Goal: Check status: Check status

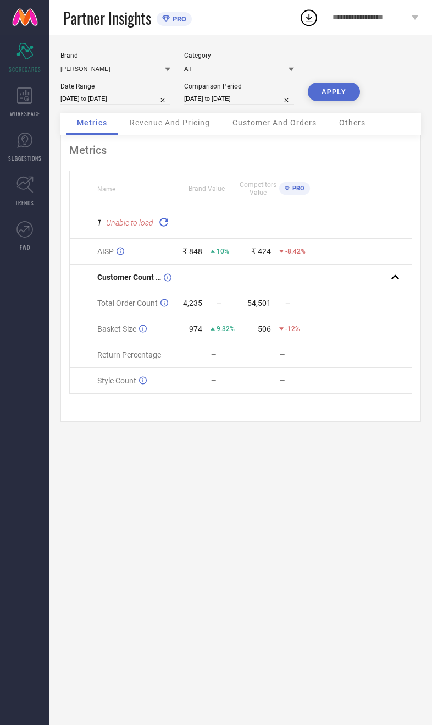
click at [167, 221] on icon at bounding box center [163, 222] width 15 height 15
click at [167, 224] on icon at bounding box center [164, 222] width 13 height 13
click at [190, 127] on span "Revenue And Pricing" at bounding box center [170, 122] width 80 height 9
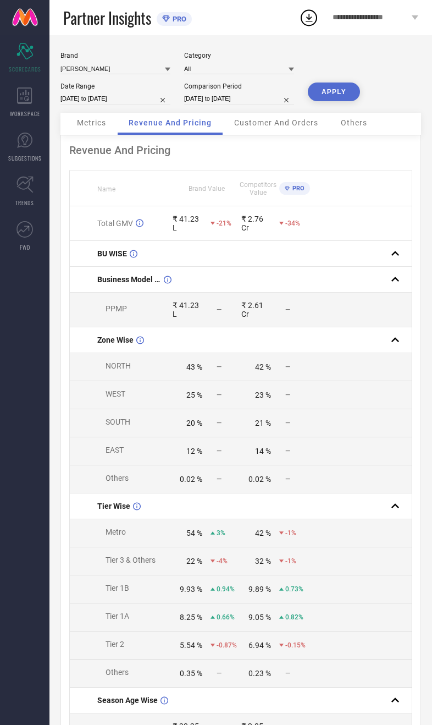
click at [35, 112] on span "WORKSPACE" at bounding box center [25, 113] width 30 height 8
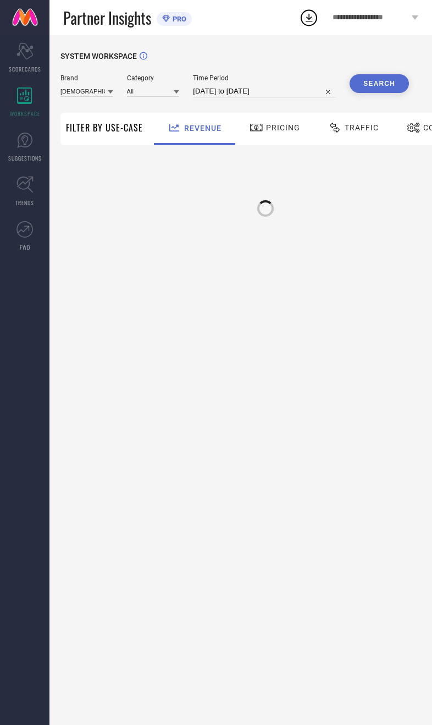
type input "[DEMOGRAPHIC_DATA] NAVY"
type input "All"
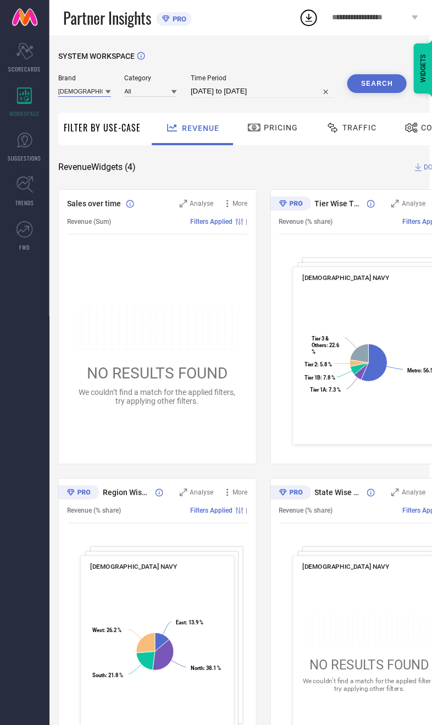
click at [76, 97] on input at bounding box center [84, 91] width 53 height 12
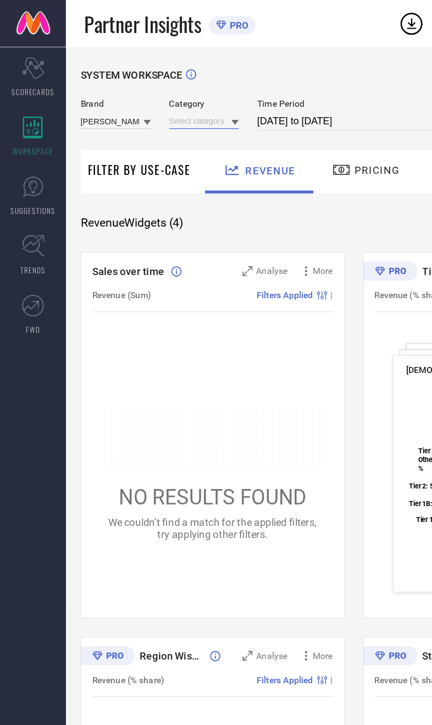
click at [170, 94] on input at bounding box center [153, 91] width 53 height 12
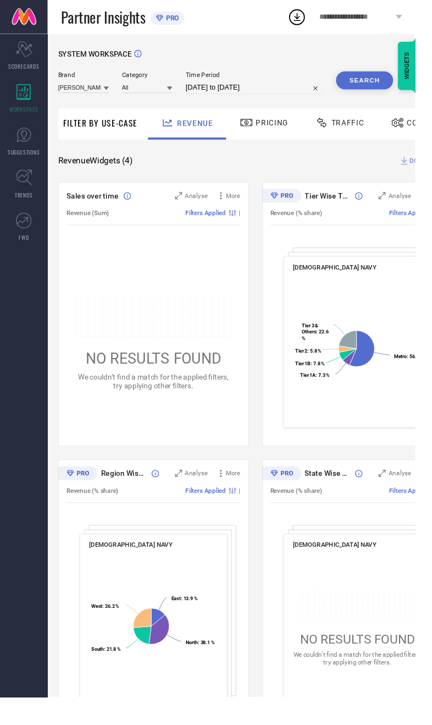
click at [385, 85] on button "Search" at bounding box center [379, 83] width 59 height 19
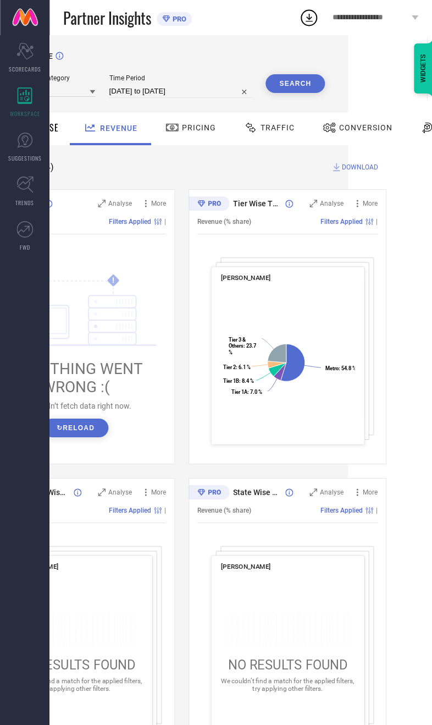
click at [378, 141] on div "Conversion" at bounding box center [357, 129] width 97 height 32
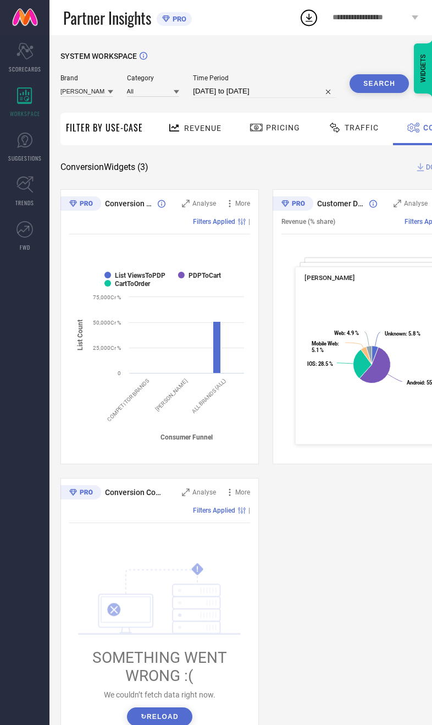
click at [35, 69] on span "SCORECARDS" at bounding box center [25, 69] width 32 height 8
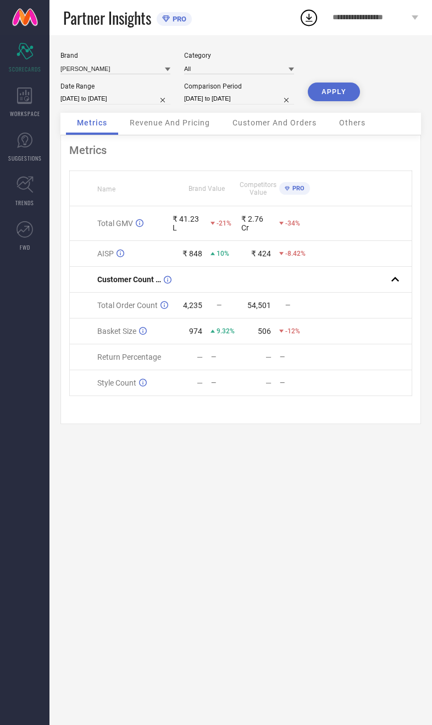
select select "9"
select select "2025"
select select "10"
select select "2025"
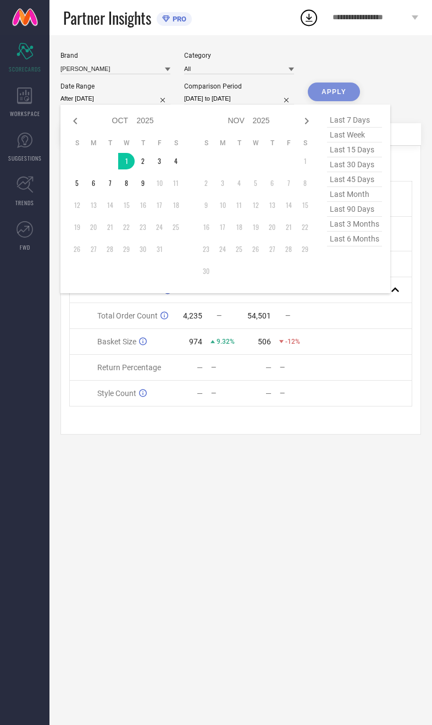
type input "[DATE] to [DATE]"
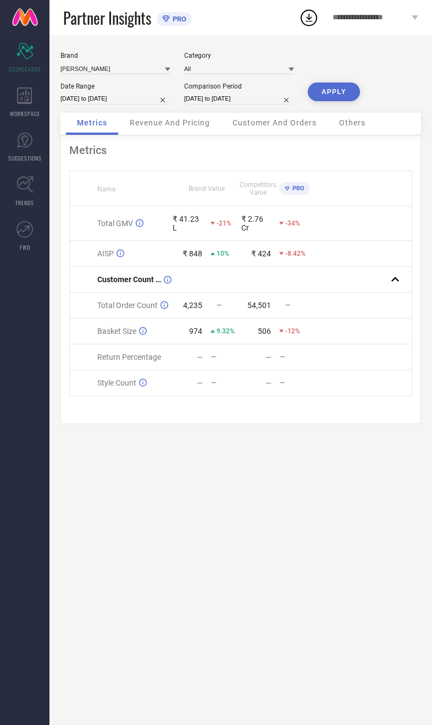
select select "9"
select select "2024"
select select "10"
select select "2024"
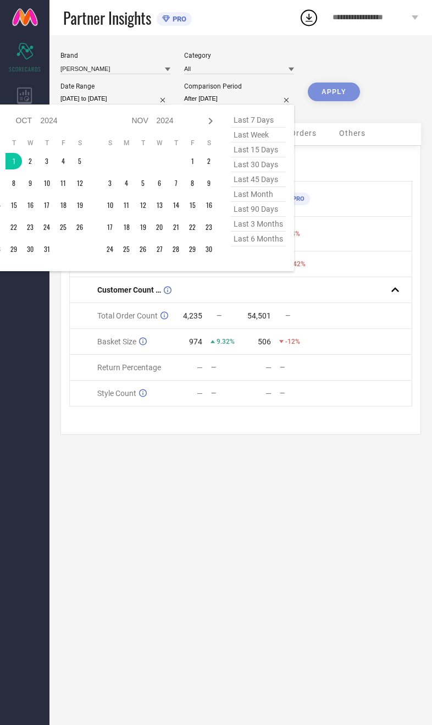
type input "[DATE] to [DATE]"
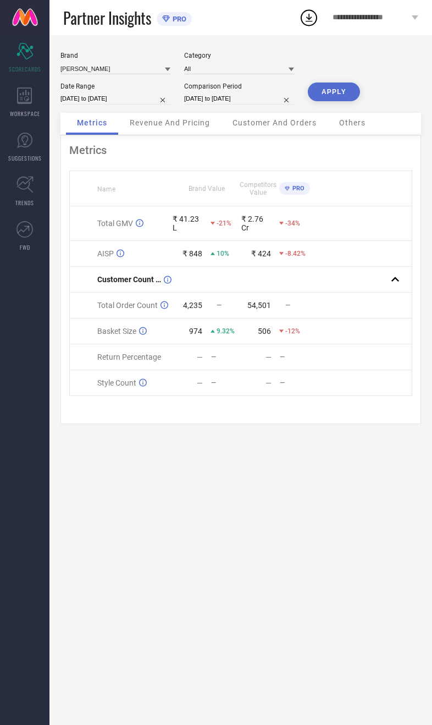
click at [356, 95] on button "APPLY" at bounding box center [334, 92] width 52 height 19
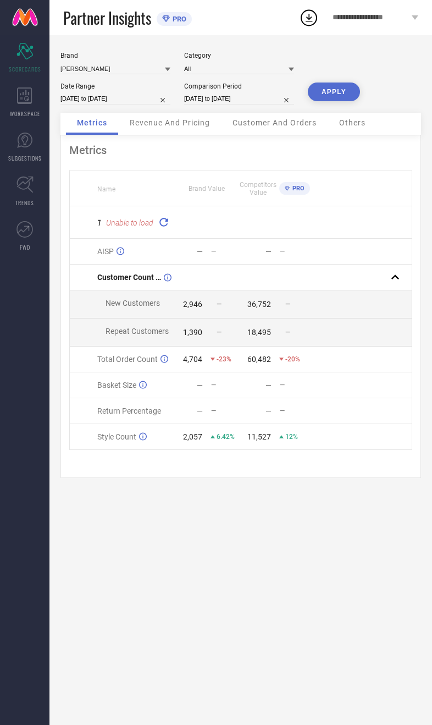
click at [180, 127] on span "Revenue And Pricing" at bounding box center [170, 122] width 80 height 9
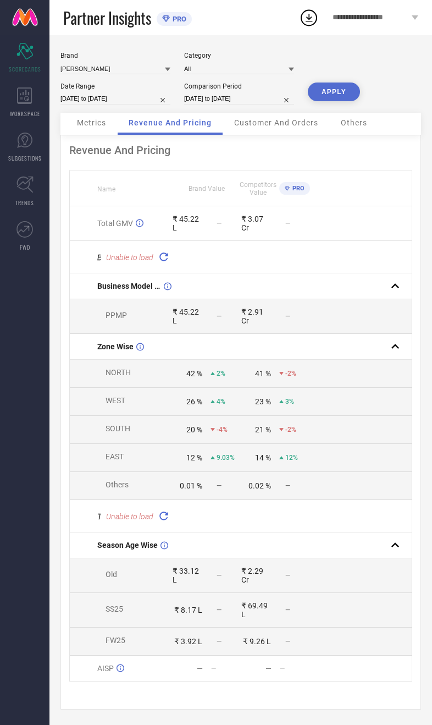
click at [166, 262] on icon at bounding box center [164, 256] width 13 height 13
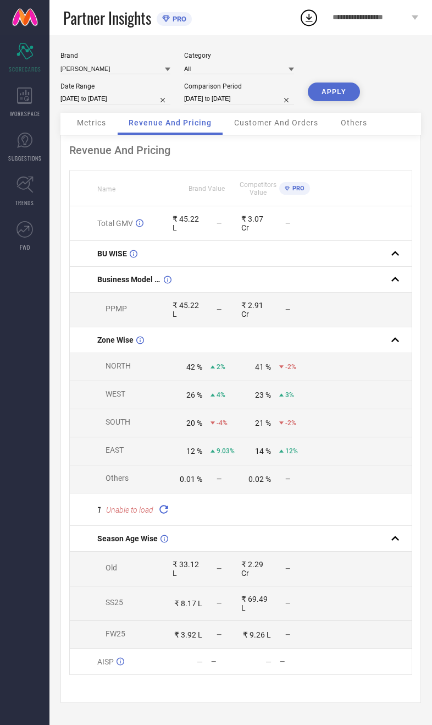
click at [169, 514] on icon at bounding box center [163, 509] width 15 height 15
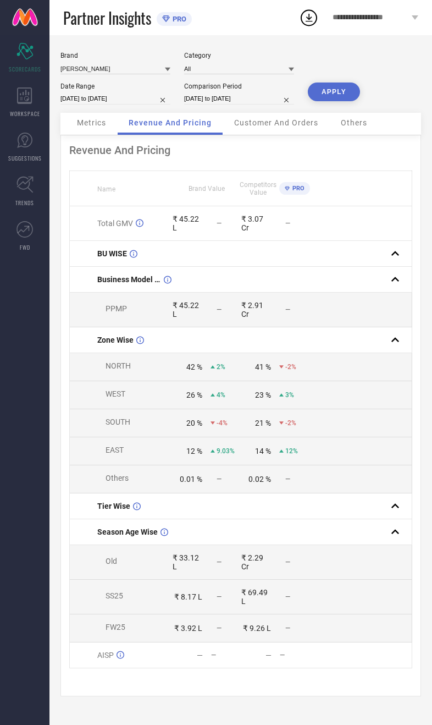
click at [282, 135] on div "Customer And Orders" at bounding box center [276, 124] width 106 height 22
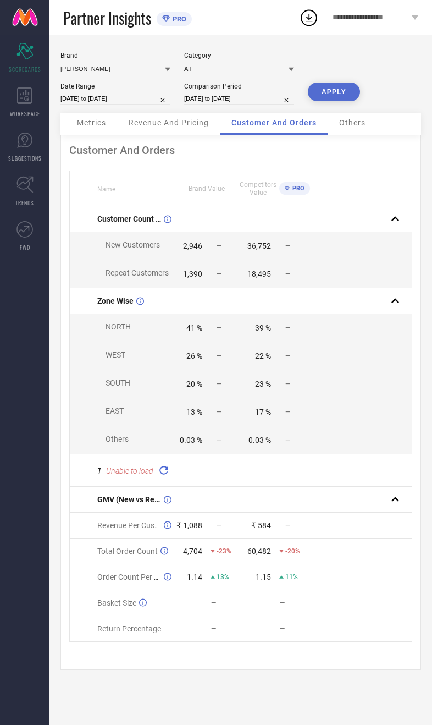
click at [129, 65] on input at bounding box center [116, 69] width 110 height 12
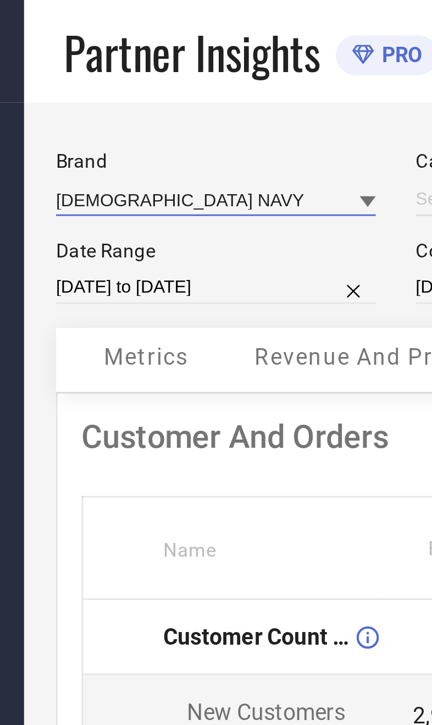
type input "All"
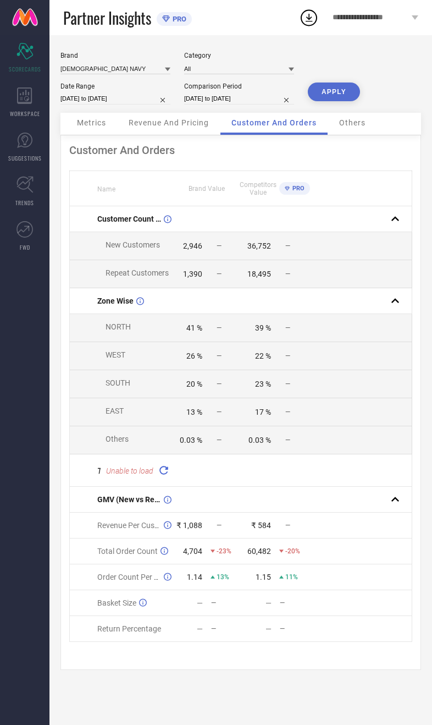
click at [345, 98] on button "APPLY" at bounding box center [334, 92] width 52 height 19
